Goal: Task Accomplishment & Management: Manage account settings

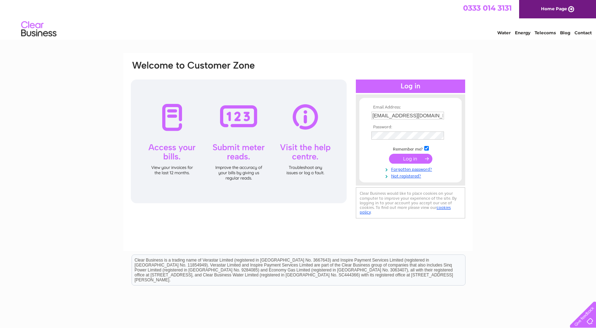
click at [407, 158] on input "submit" at bounding box center [410, 159] width 43 height 10
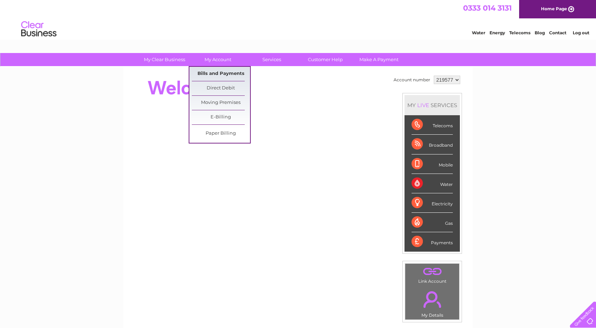
click at [216, 73] on link "Bills and Payments" at bounding box center [221, 74] width 58 height 14
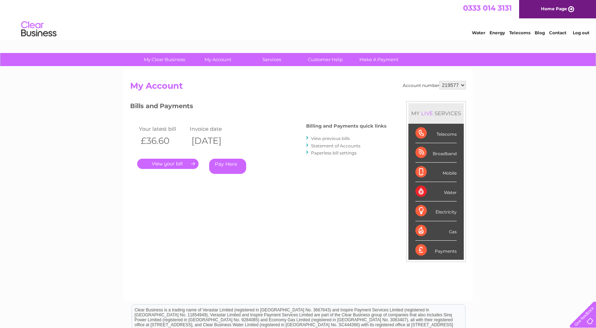
click at [165, 163] on link "." at bounding box center [167, 163] width 61 height 10
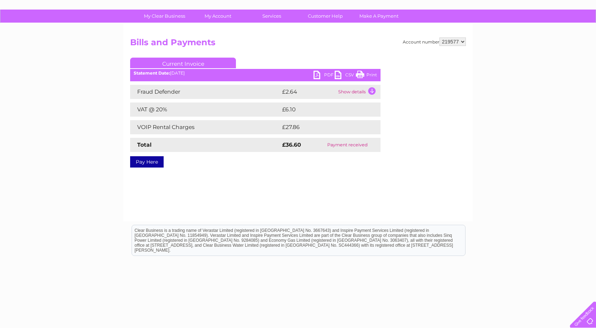
scroll to position [29, 0]
